Goal: Task Accomplishment & Management: Manage account settings

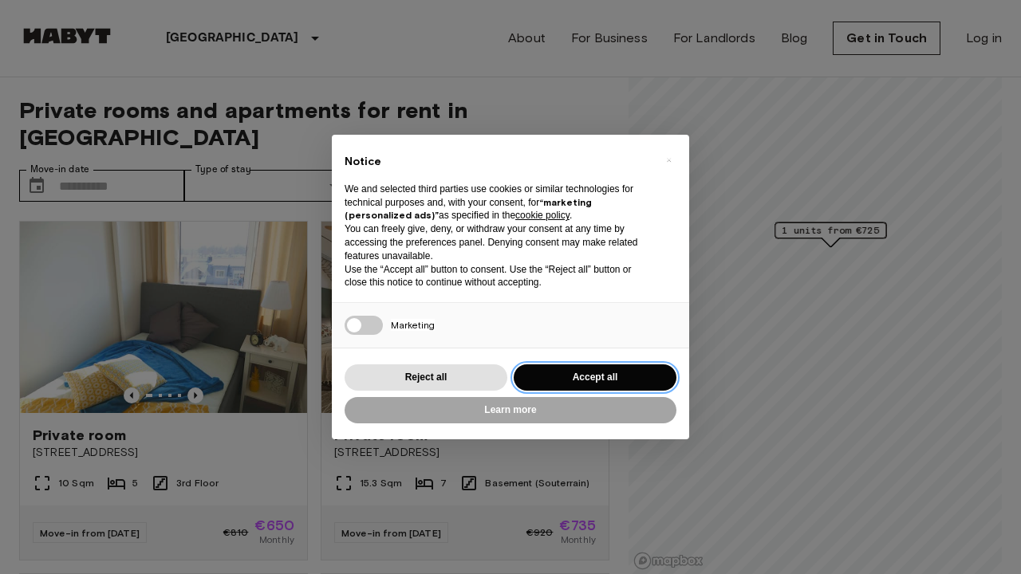
click at [573, 368] on button "Accept all" at bounding box center [595, 377] width 163 height 26
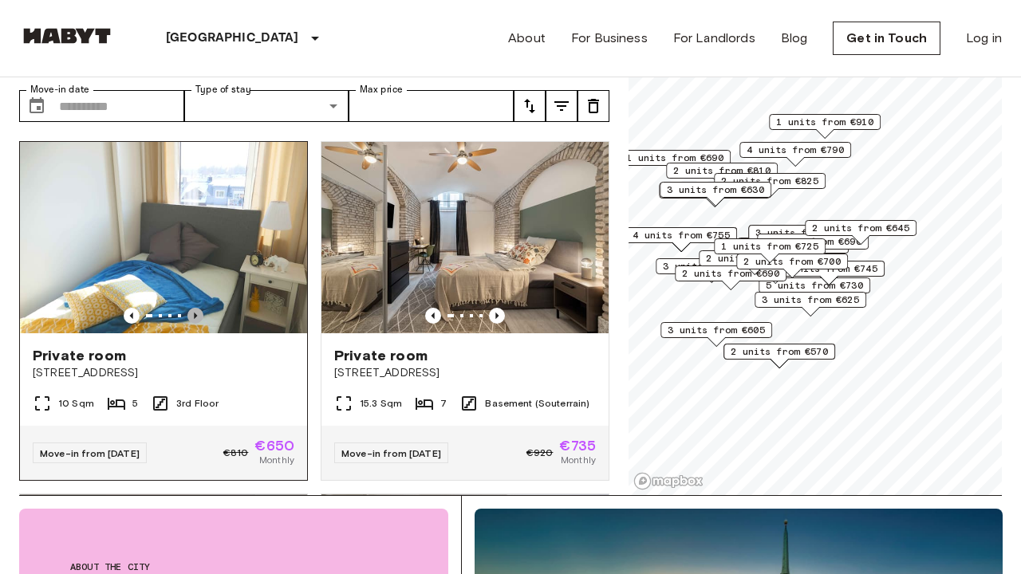
click at [198, 308] on icon "Previous image" at bounding box center [195, 316] width 16 height 16
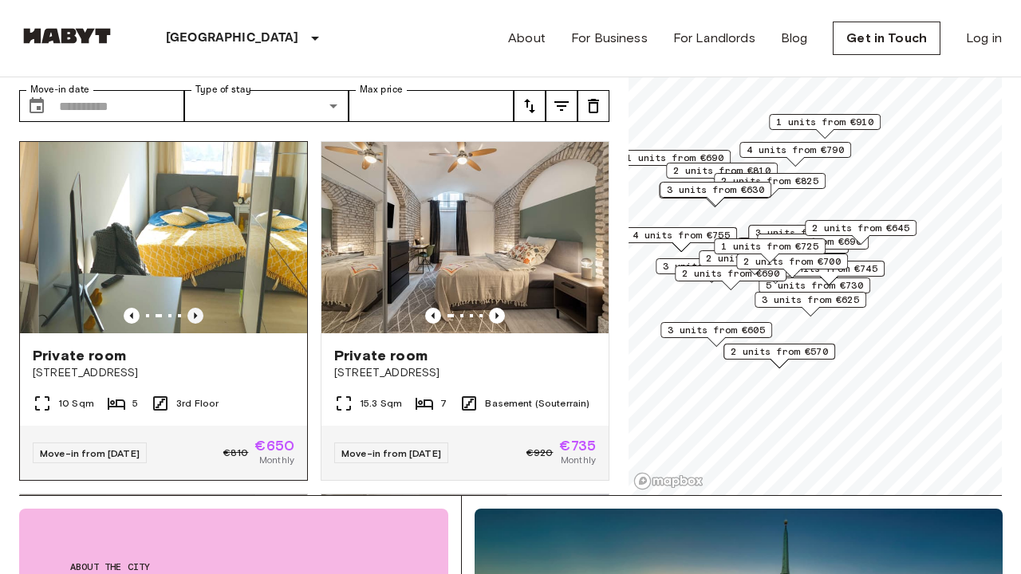
click at [198, 308] on icon "Previous image" at bounding box center [195, 316] width 16 height 16
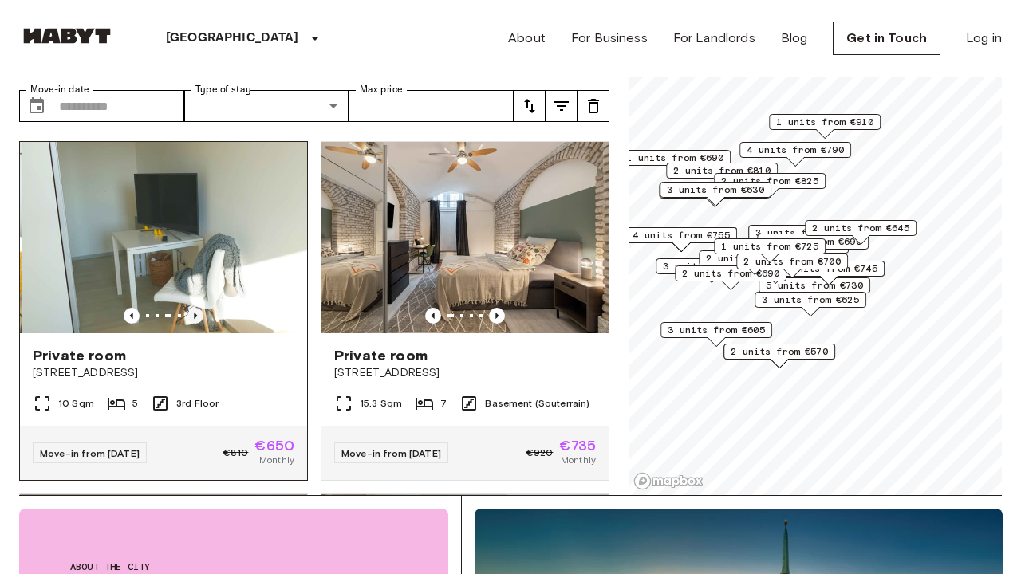
click at [198, 308] on icon "Previous image" at bounding box center [195, 316] width 16 height 16
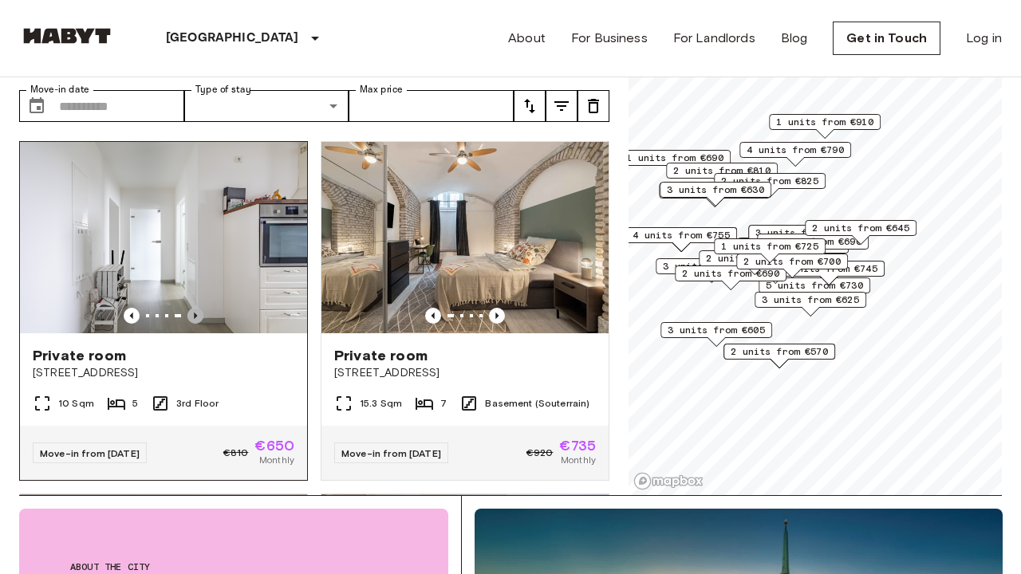
click at [198, 308] on icon "Previous image" at bounding box center [195, 316] width 16 height 16
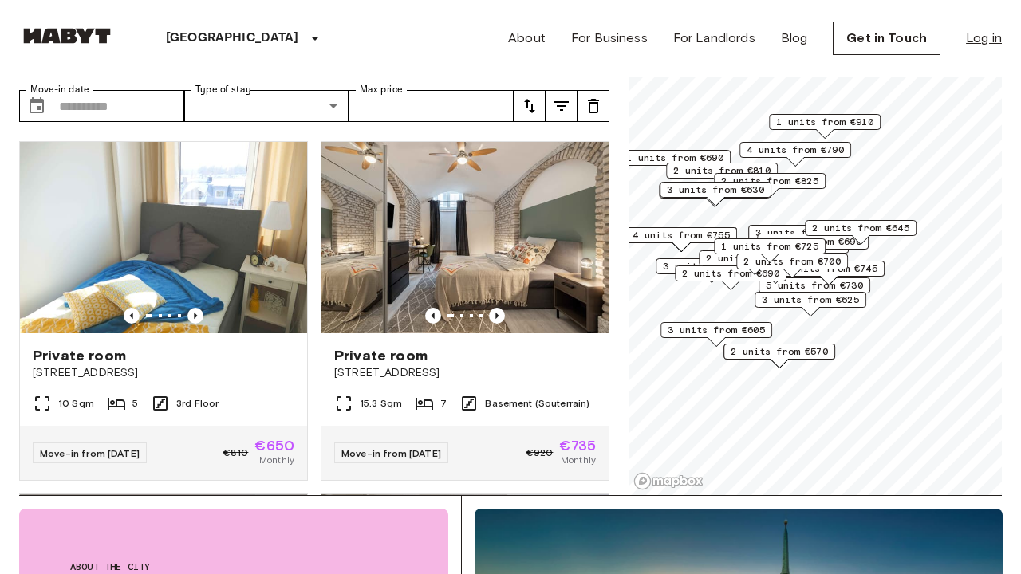
click at [987, 33] on link "Log in" at bounding box center [984, 38] width 36 height 19
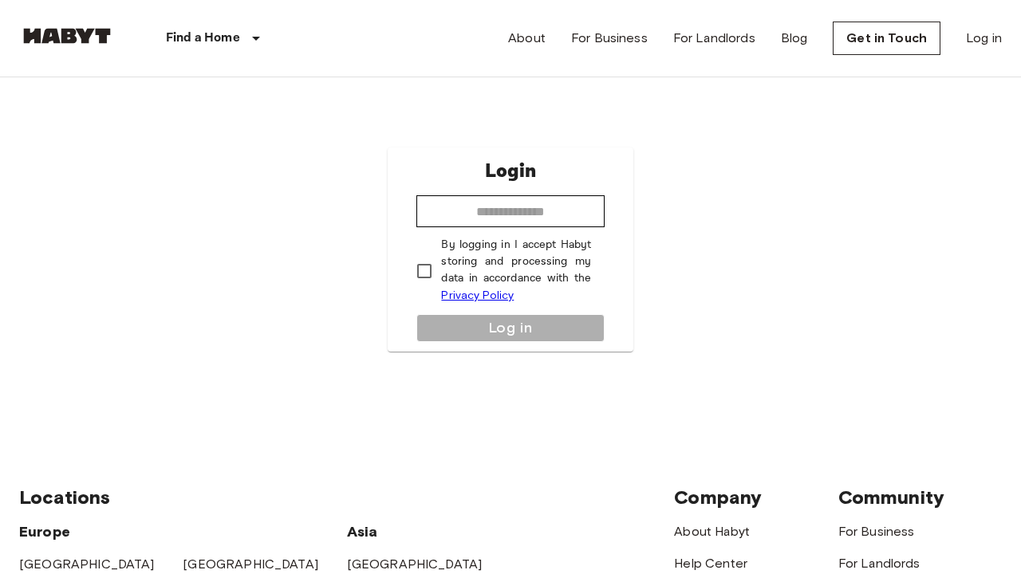
click at [29, 22] on div "Find a Home [GEOGRAPHIC_DATA] [GEOGRAPHIC_DATA] [GEOGRAPHIC_DATA] [GEOGRAPHIC_D…" at bounding box center [167, 38] width 297 height 77
click at [85, 39] on img at bounding box center [67, 36] width 96 height 16
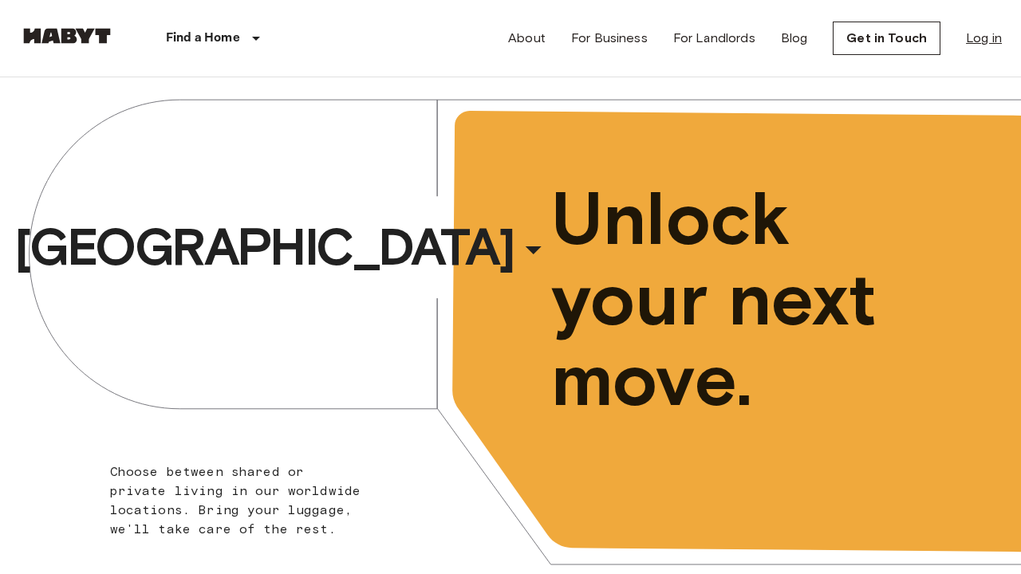
click at [979, 41] on link "Log in" at bounding box center [984, 38] width 36 height 19
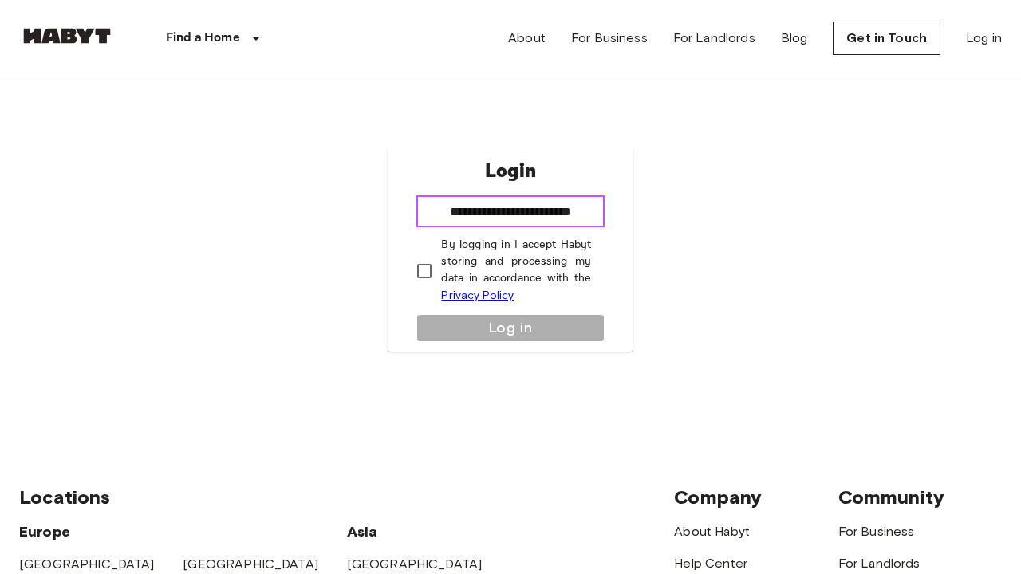
type input "**********"
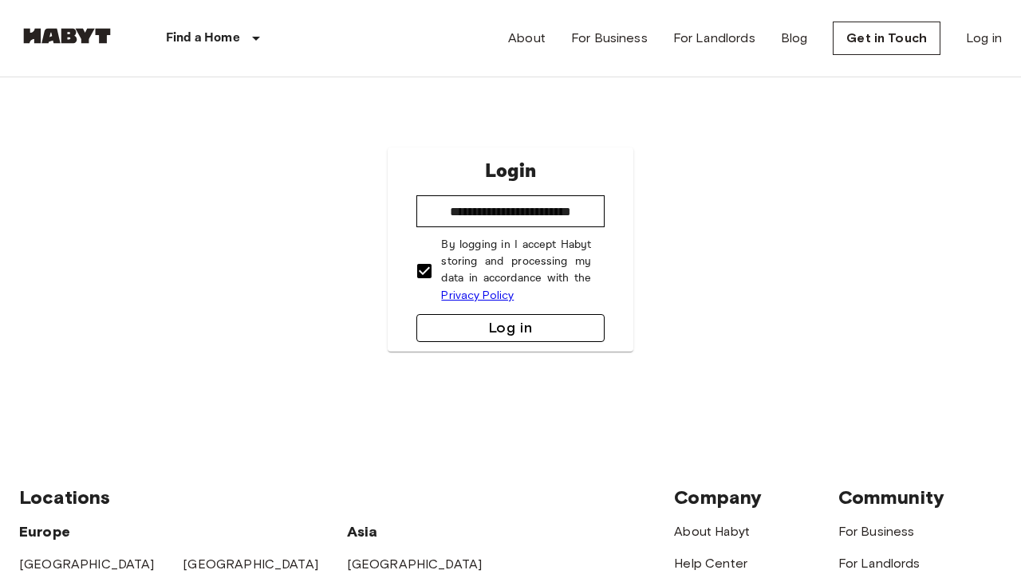
click at [492, 325] on button "Log in" at bounding box center [509, 328] width 187 height 28
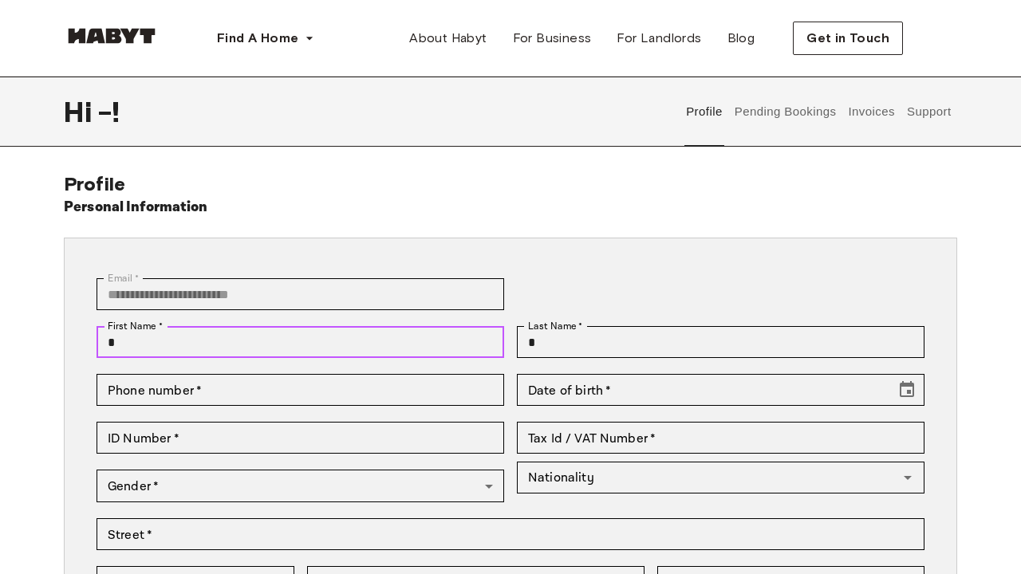
click at [283, 345] on input "*" at bounding box center [300, 342] width 408 height 32
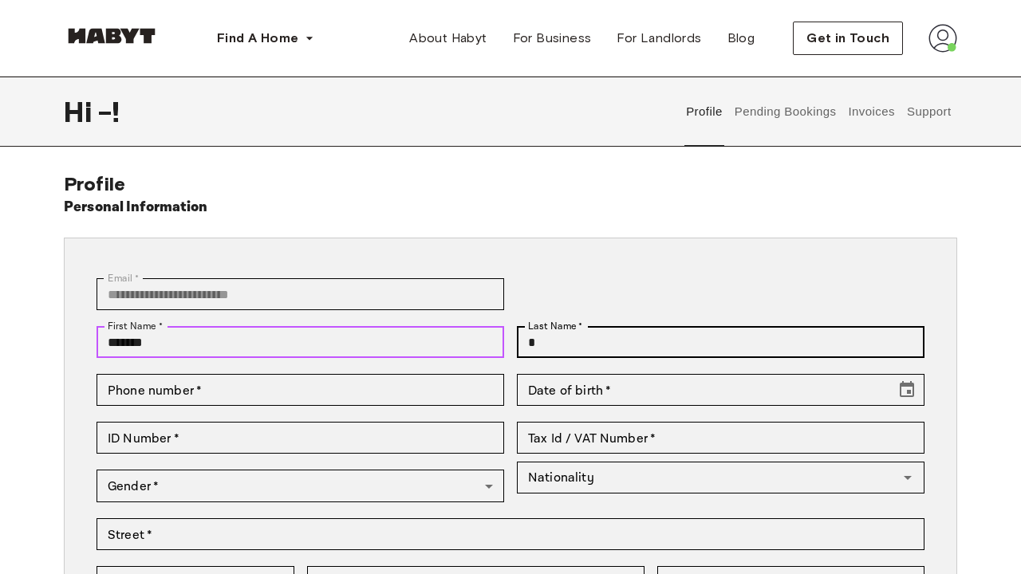
type input "*******"
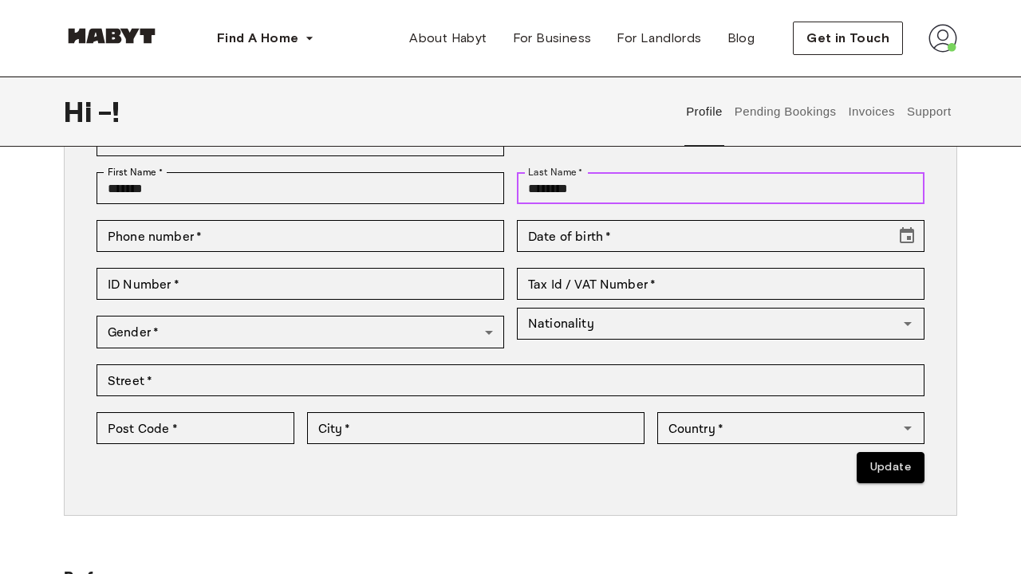
scroll to position [160, 0]
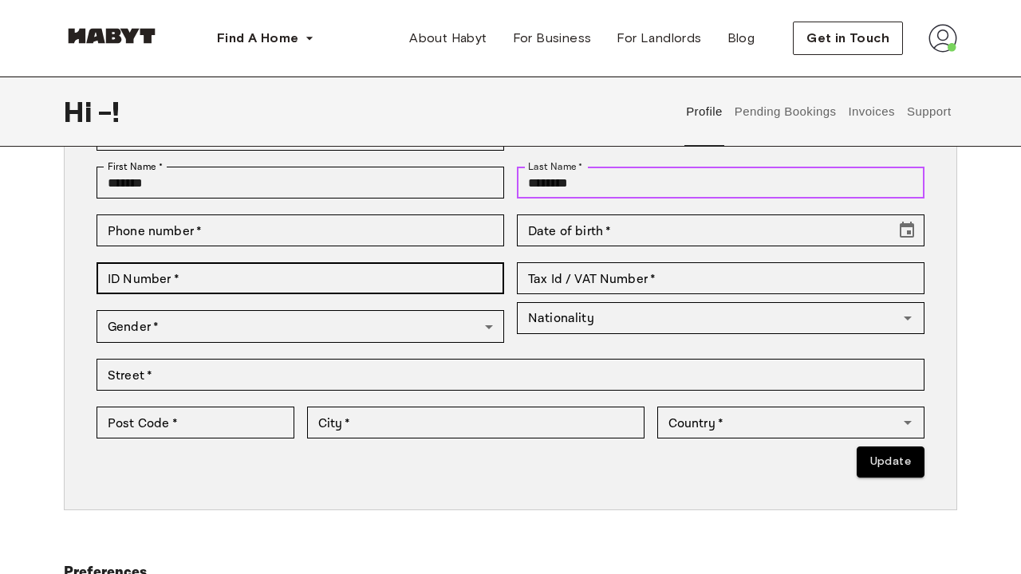
type input "********"
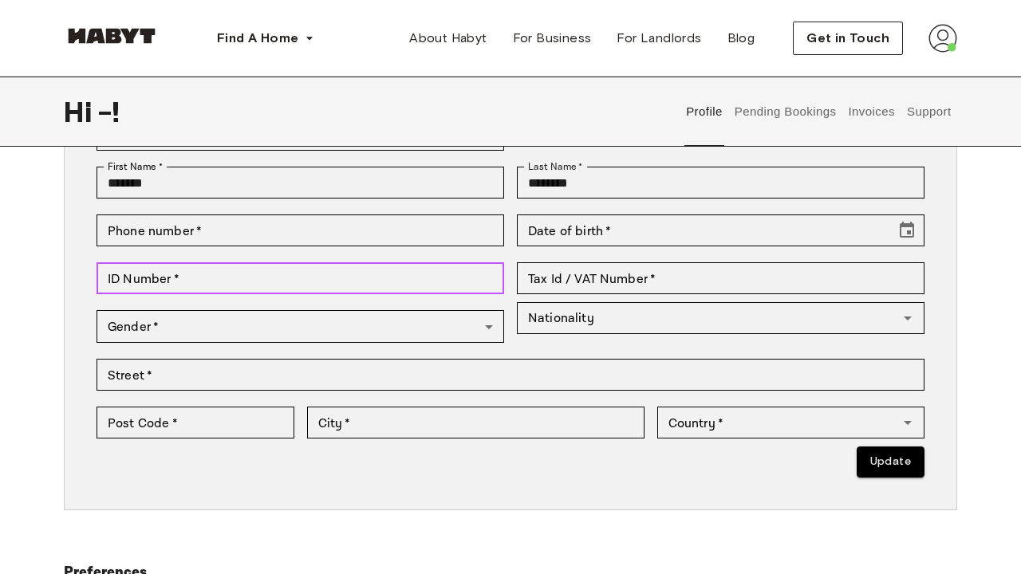
click at [355, 284] on input "ID Number   *" at bounding box center [300, 278] width 408 height 32
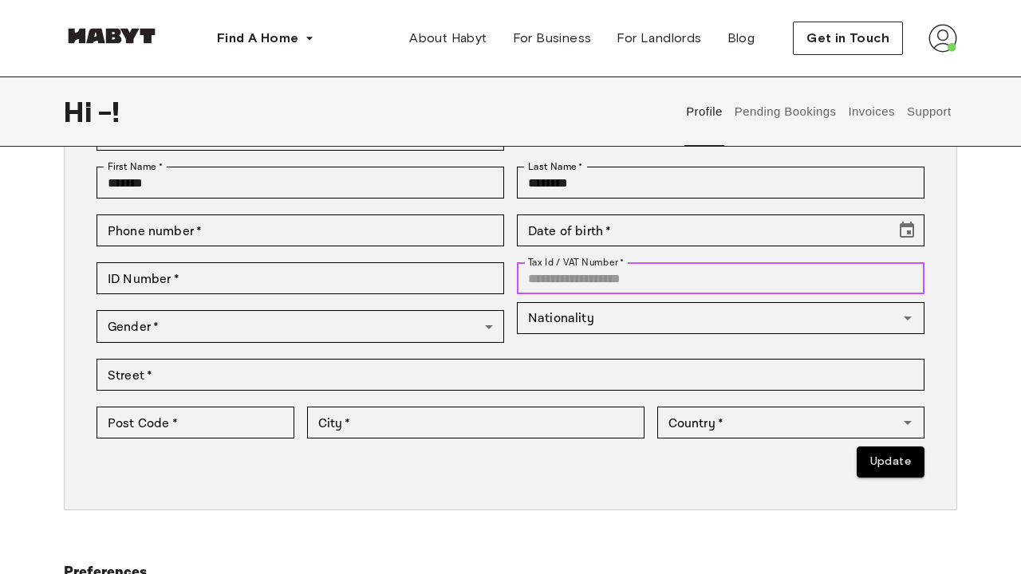
click at [577, 269] on div "Tax Id / VAT Number   * Tax Id / VAT Number   *" at bounding box center [721, 278] width 408 height 32
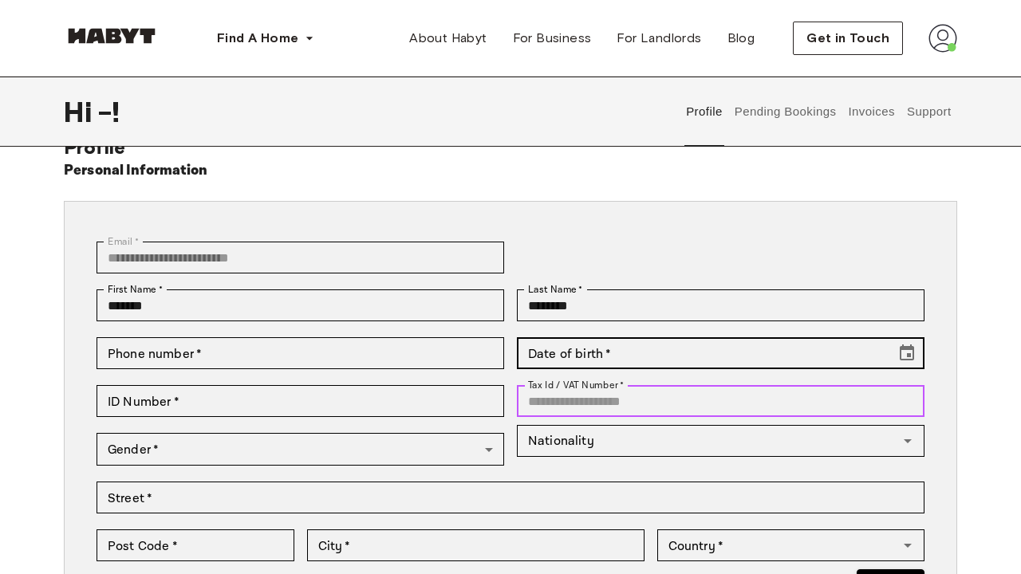
scroll to position [30, 0]
